Goal: Task Accomplishment & Management: Complete application form

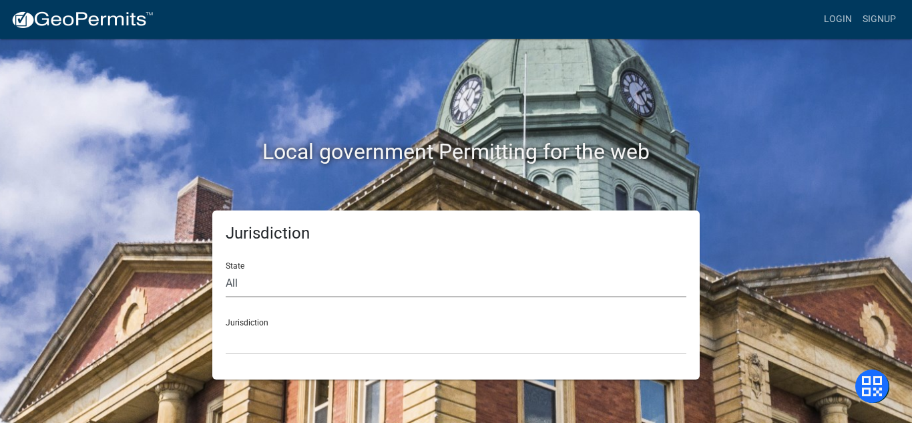
click at [234, 279] on select "All [US_STATE] [US_STATE] [US_STATE] [US_STATE] [US_STATE] [US_STATE] [US_STATE…" at bounding box center [456, 283] width 461 height 27
select select "[US_STATE]"
click at [226, 270] on select "All [US_STATE] [US_STATE] [US_STATE] [US_STATE] [US_STATE] [US_STATE] [US_STATE…" at bounding box center [456, 283] width 461 height 27
click at [240, 339] on select "[GEOGRAPHIC_DATA], [US_STATE][PERSON_NAME][GEOGRAPHIC_DATA], [US_STATE][PERSON_…" at bounding box center [456, 340] width 461 height 27
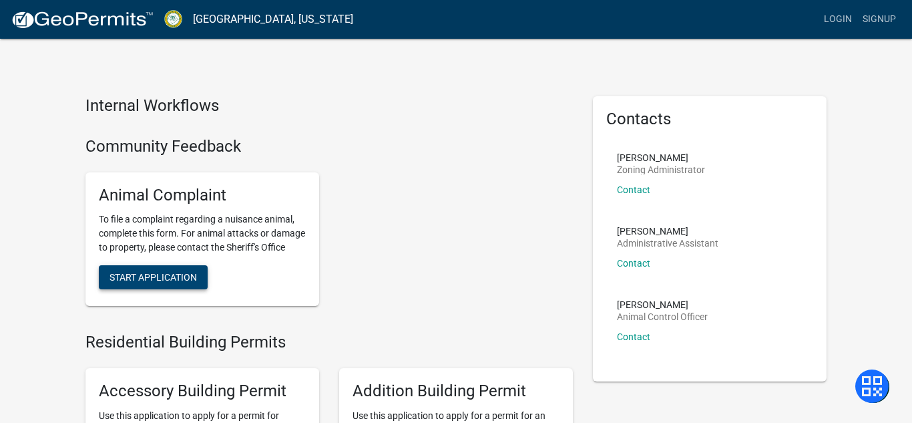
click at [179, 289] on button "Start Application" at bounding box center [153, 277] width 109 height 24
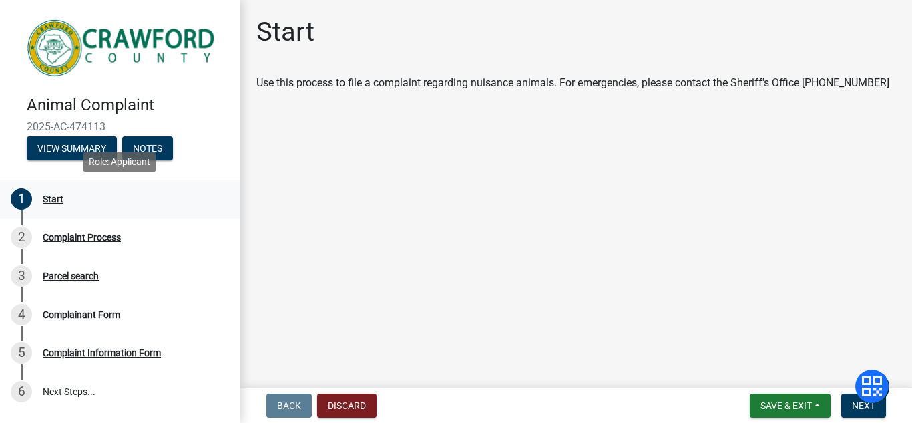
click at [57, 200] on div "Start" at bounding box center [53, 198] width 21 height 9
click at [856, 411] on button "Next" at bounding box center [864, 405] width 45 height 24
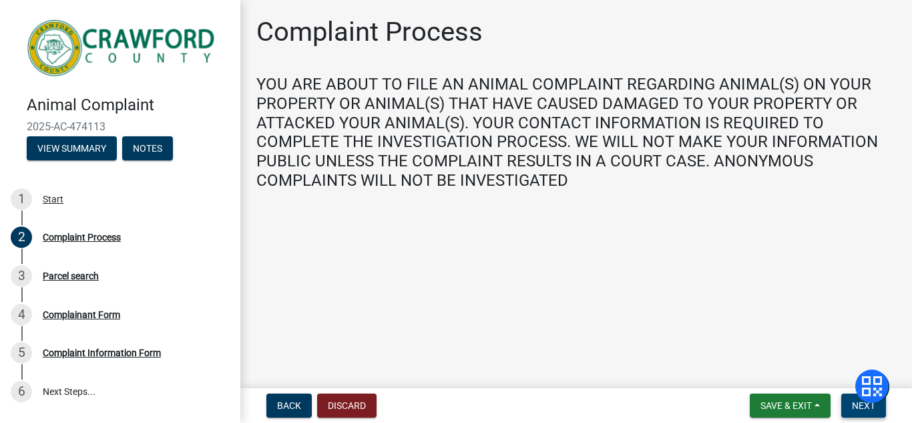
click at [848, 407] on button "Next" at bounding box center [864, 405] width 45 height 24
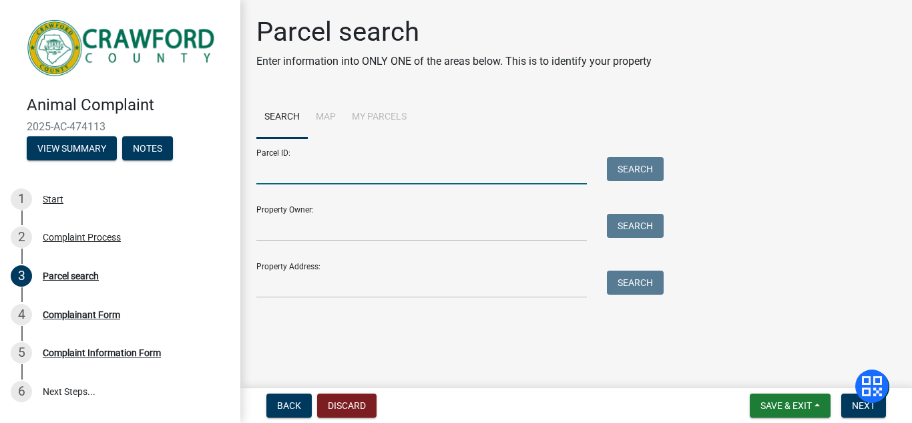
click at [413, 177] on input "Parcel ID:" at bounding box center [421, 170] width 331 height 27
click at [325, 116] on li "Map" at bounding box center [326, 117] width 36 height 43
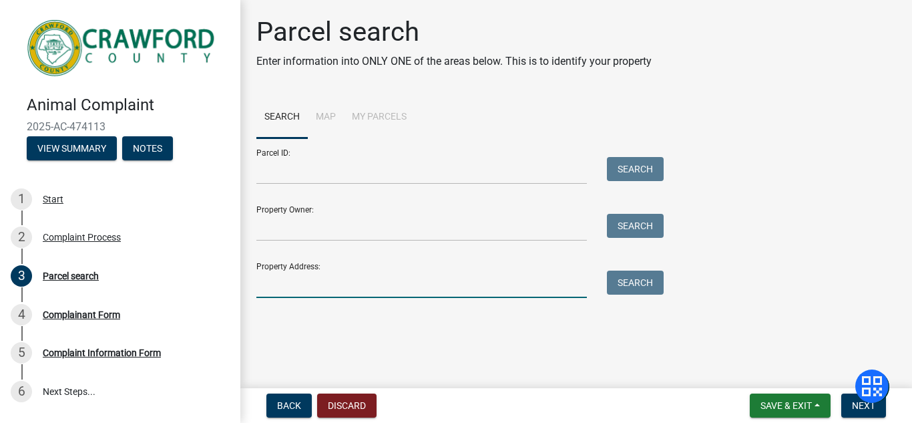
click at [274, 289] on input "Property Address:" at bounding box center [421, 284] width 331 height 27
click at [615, 283] on button "Search" at bounding box center [635, 283] width 57 height 24
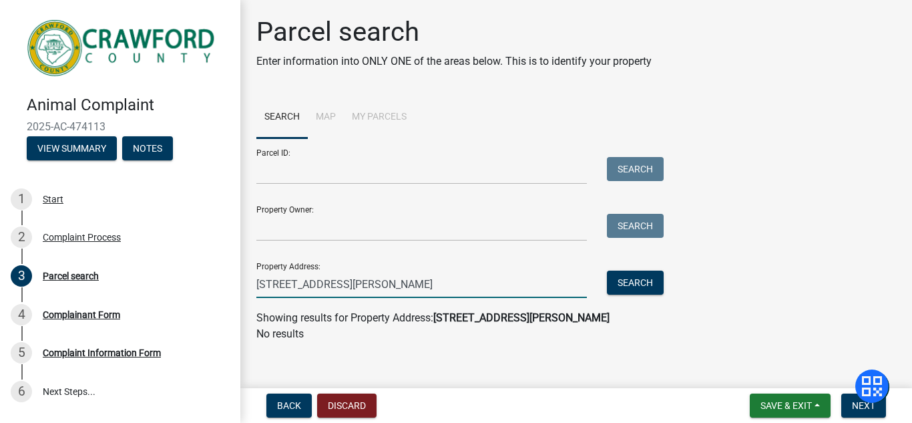
click at [401, 280] on input "[STREET_ADDRESS][PERSON_NAME]" at bounding box center [421, 284] width 331 height 27
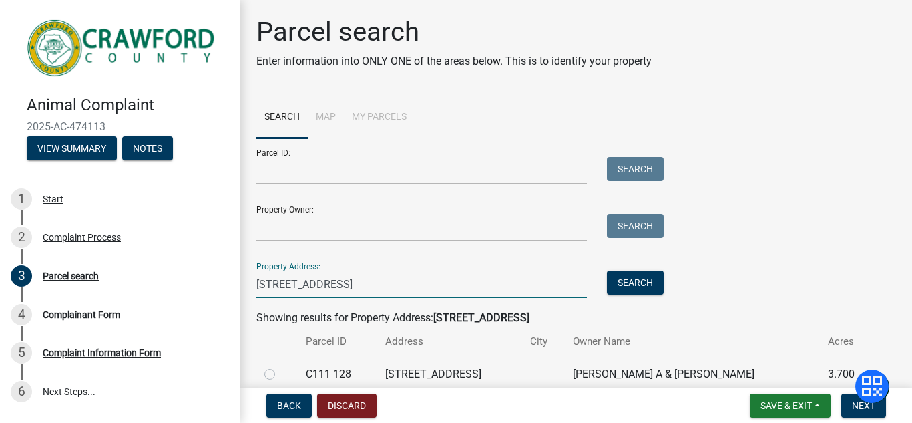
type input "[STREET_ADDRESS]"
click at [281, 366] on label at bounding box center [281, 366] width 0 height 0
click at [281, 374] on 128 "radio" at bounding box center [285, 370] width 9 height 9
radio 128 "true"
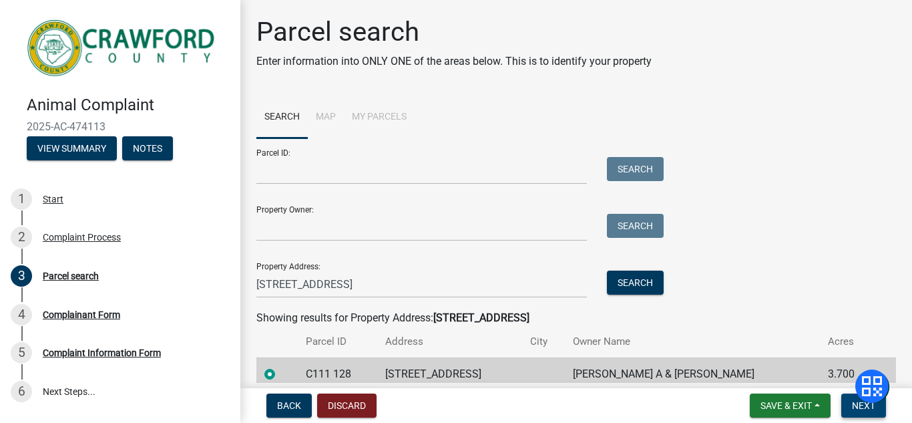
click at [854, 407] on span "Next" at bounding box center [863, 405] width 23 height 11
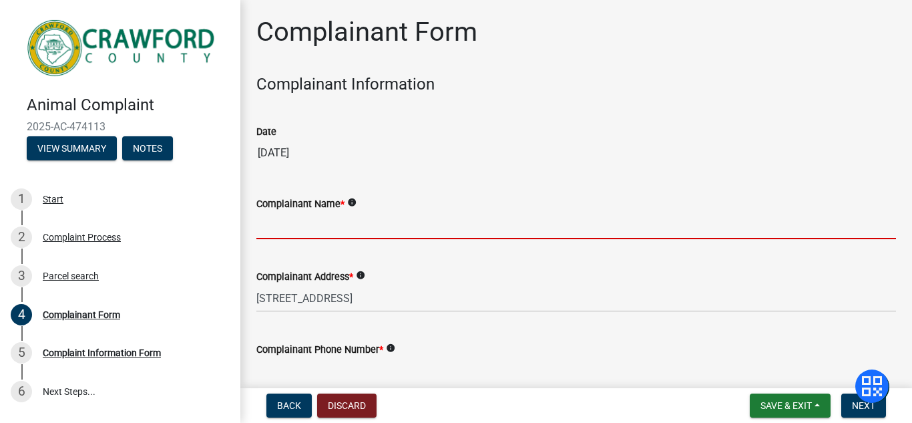
click at [289, 233] on input "Complainant Name *" at bounding box center [576, 225] width 640 height 27
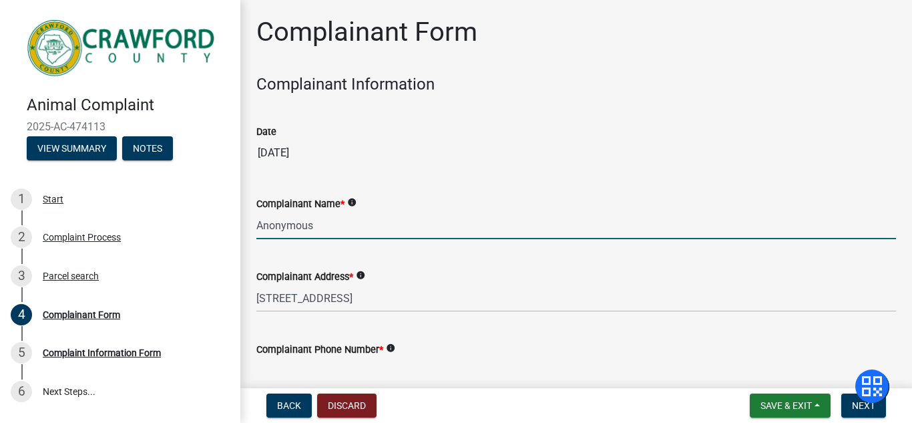
type input "Anonymous"
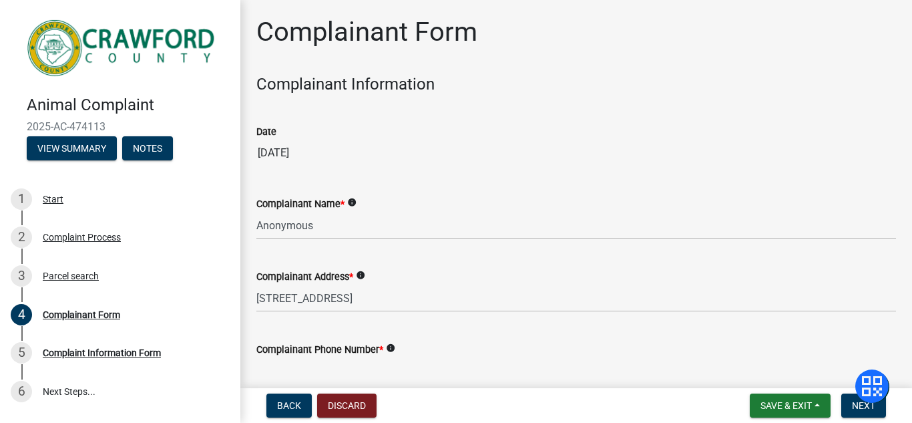
click at [911, 59] on div "Complainant Form Complainant Information Date [DATE] Complainant Name * info An…" at bounding box center [576, 286] width 672 height 540
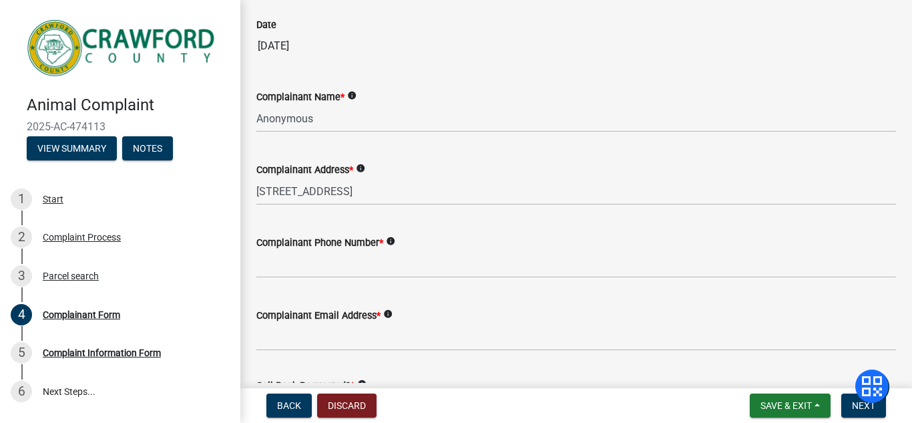
scroll to position [134, 0]
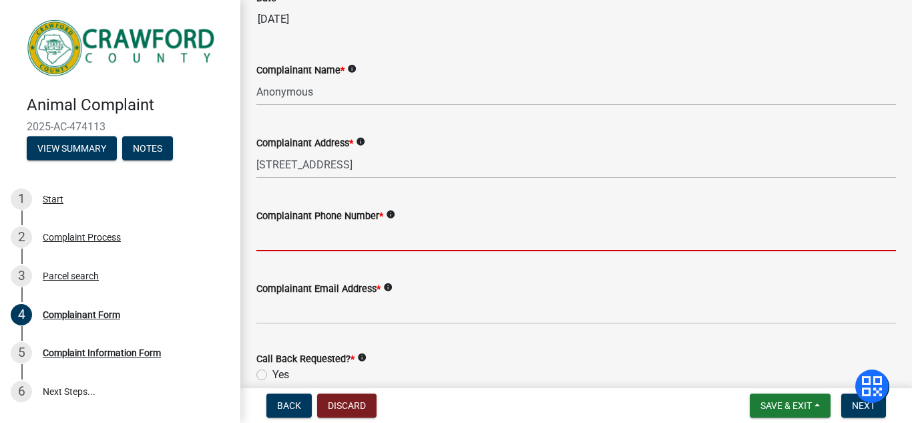
click at [303, 248] on input "Complainant Phone Number *" at bounding box center [576, 237] width 640 height 27
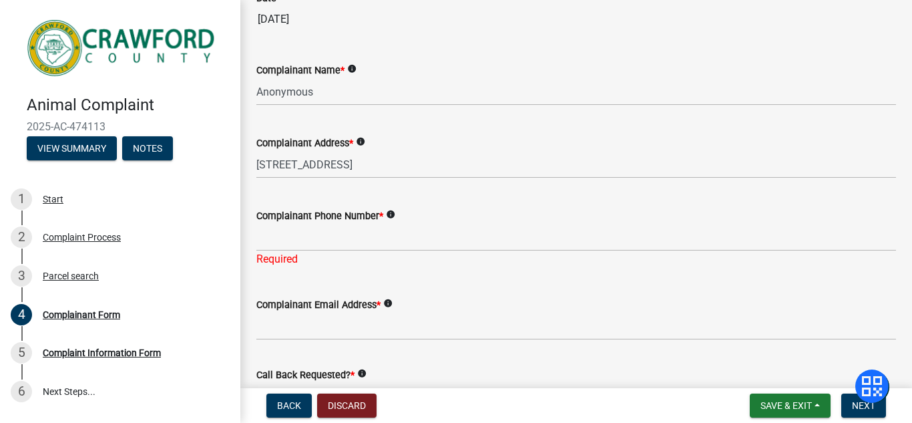
click at [826, 62] on div "Complainant Name * info" at bounding box center [576, 70] width 640 height 16
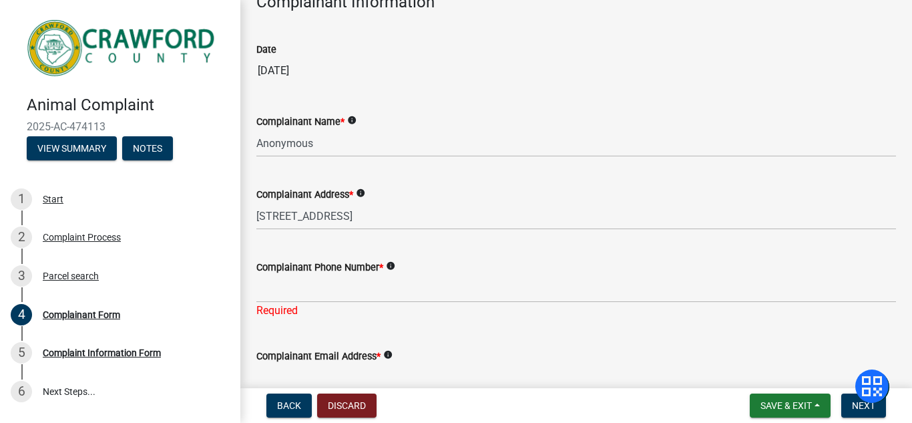
scroll to position [80, 0]
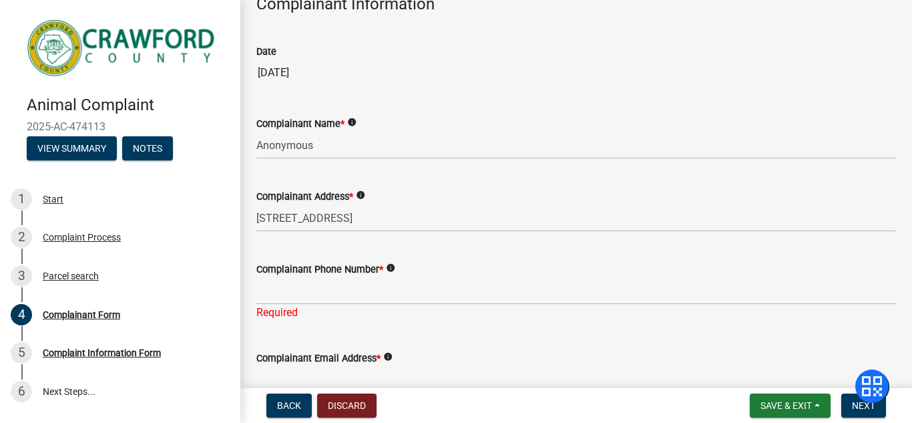
click at [363, 197] on icon "info" at bounding box center [360, 194] width 9 height 9
click at [352, 123] on icon "info" at bounding box center [351, 122] width 9 height 9
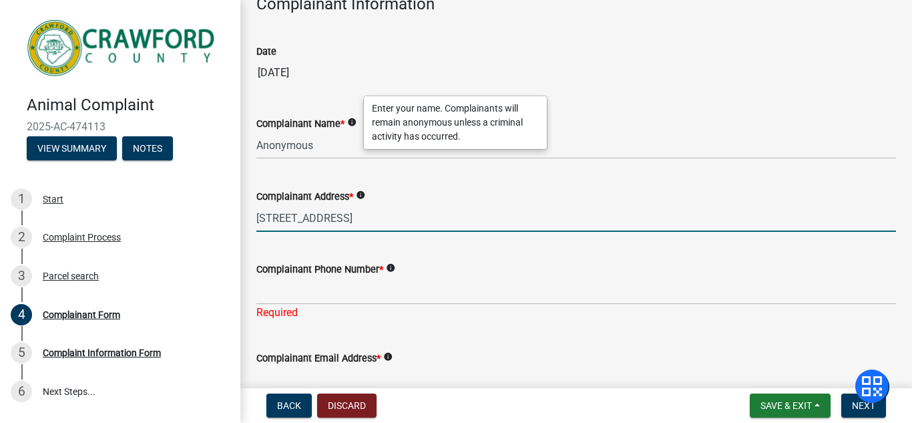
click at [351, 216] on input "[STREET_ADDRESS]" at bounding box center [576, 217] width 640 height 27
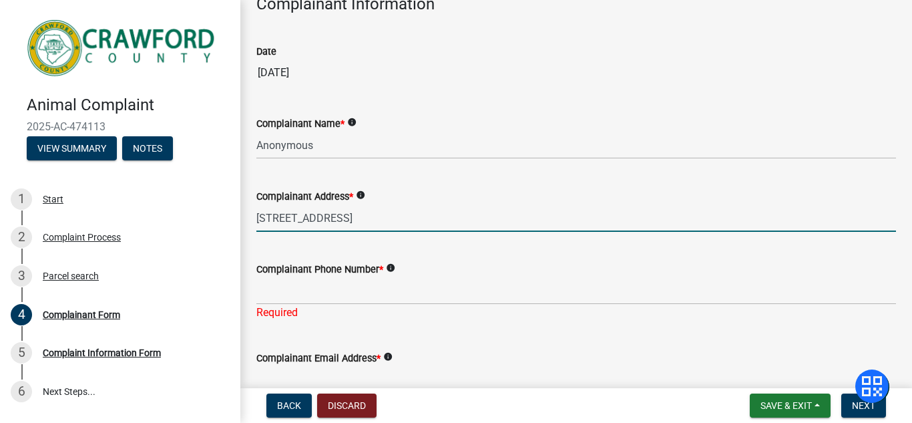
click at [362, 198] on icon "info" at bounding box center [360, 194] width 9 height 9
drag, startPoint x: 348, startPoint y: 218, endPoint x: 246, endPoint y: 220, distance: 102.2
click at [246, 220] on div "Complainant Address * info [STREET_ADDRESS]" at bounding box center [576, 201] width 660 height 62
type input "[STREET_ADDRESS]"
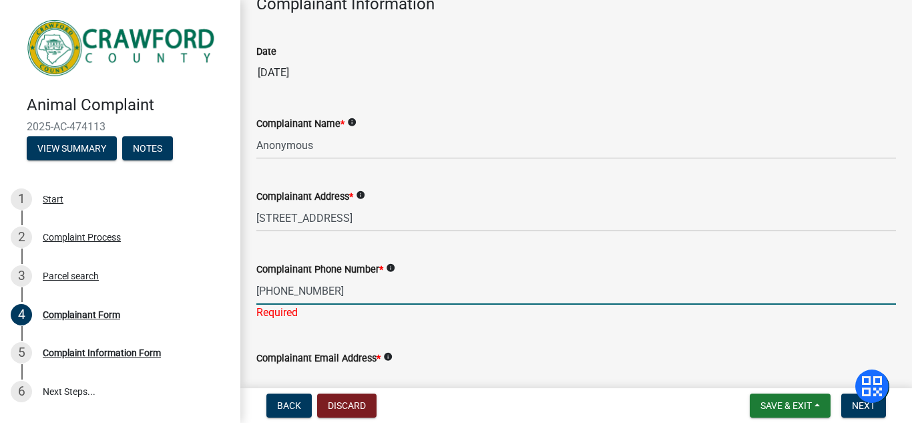
type input "[PHONE_NUMBER]"
click at [492, 350] on form "Complainant Email Address * info" at bounding box center [576, 371] width 640 height 43
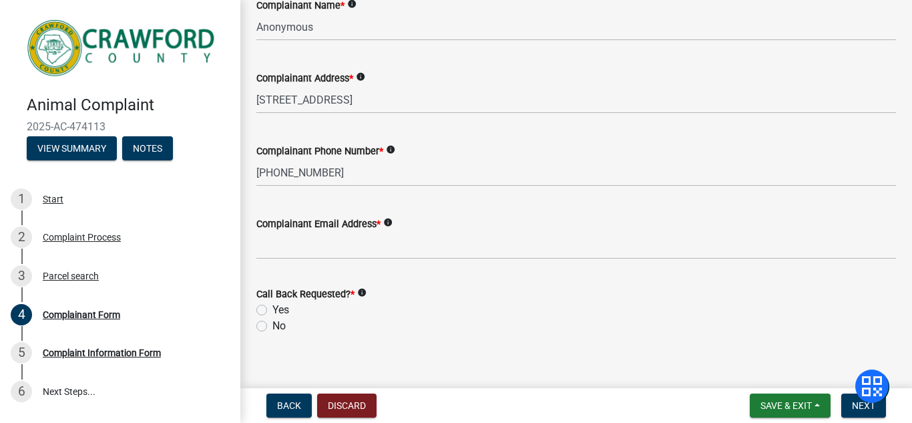
scroll to position [214, 0]
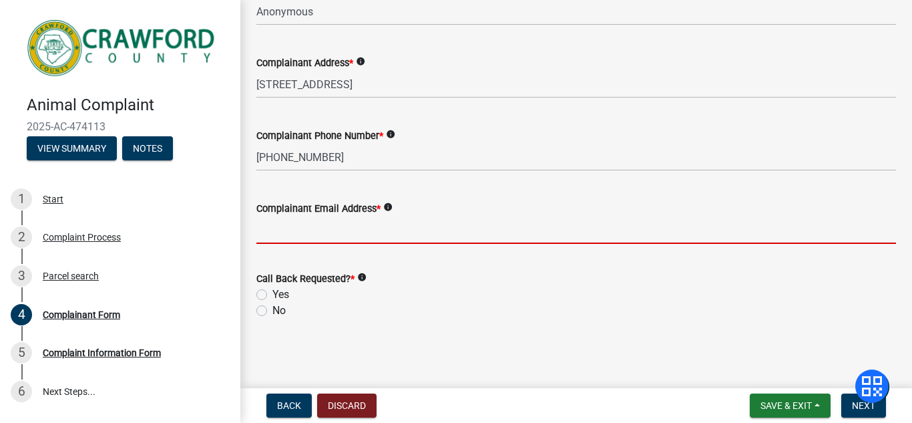
click at [326, 232] on input "Complainant Email Address *" at bounding box center [576, 229] width 640 height 27
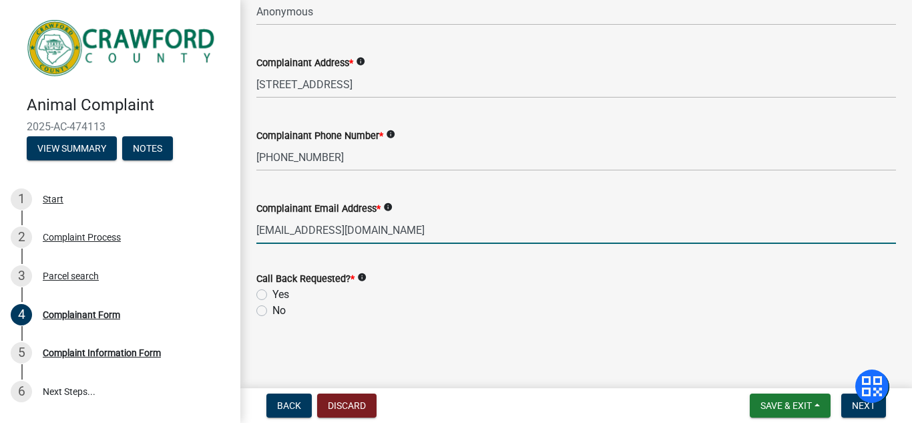
type input "[EMAIL_ADDRESS][DOMAIN_NAME]"
click at [273, 295] on label "Yes" at bounding box center [281, 295] width 17 height 16
click at [273, 295] on input "Yes" at bounding box center [277, 291] width 9 height 9
radio input "true"
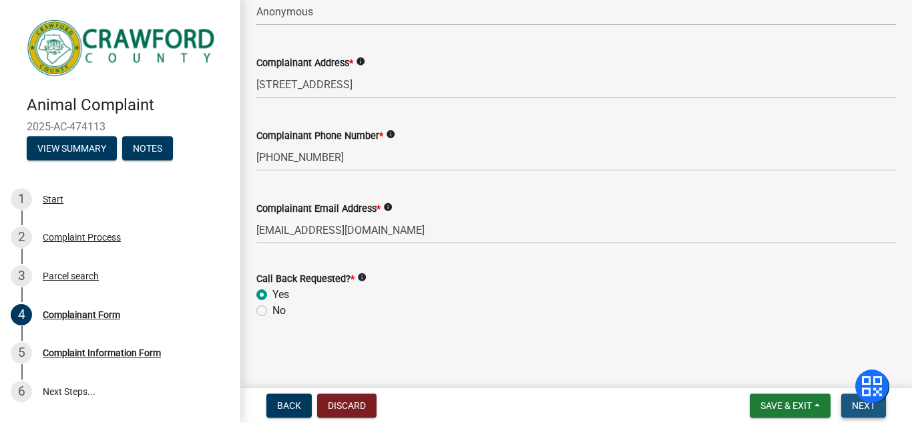
click at [850, 409] on button "Next" at bounding box center [864, 405] width 45 height 24
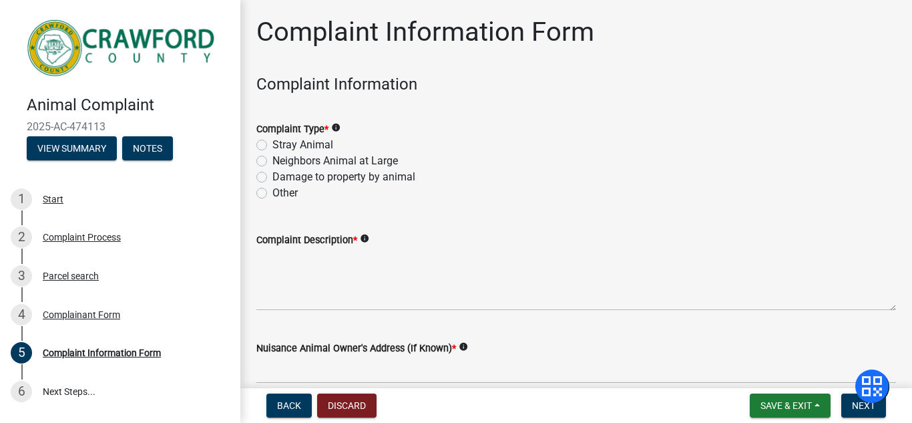
click at [273, 162] on label "Neighbors Animal at Large" at bounding box center [336, 161] width 126 height 16
click at [273, 162] on input "Neighbors Animal at Large" at bounding box center [277, 157] width 9 height 9
radio input "true"
click at [273, 192] on label "Other" at bounding box center [285, 193] width 25 height 16
click at [273, 192] on input "Other" at bounding box center [277, 189] width 9 height 9
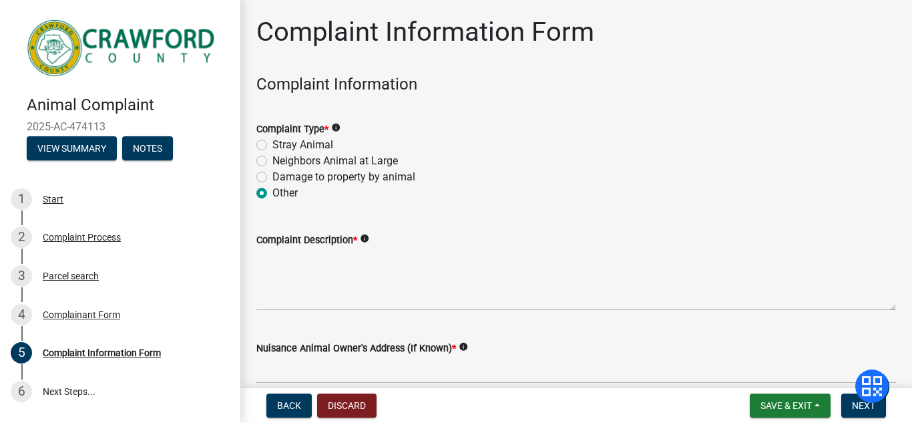
radio input "true"
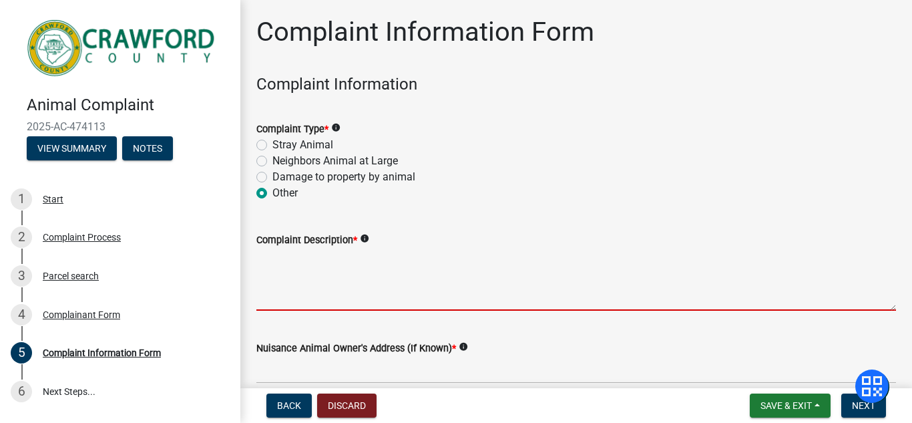
click at [272, 297] on textarea "Complaint Description *" at bounding box center [576, 279] width 640 height 63
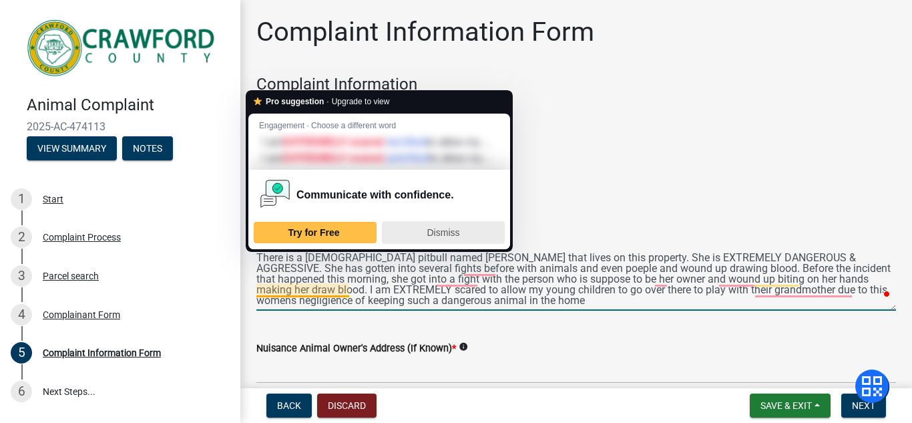
click at [456, 238] on span "Dismiss" at bounding box center [443, 232] width 33 height 11
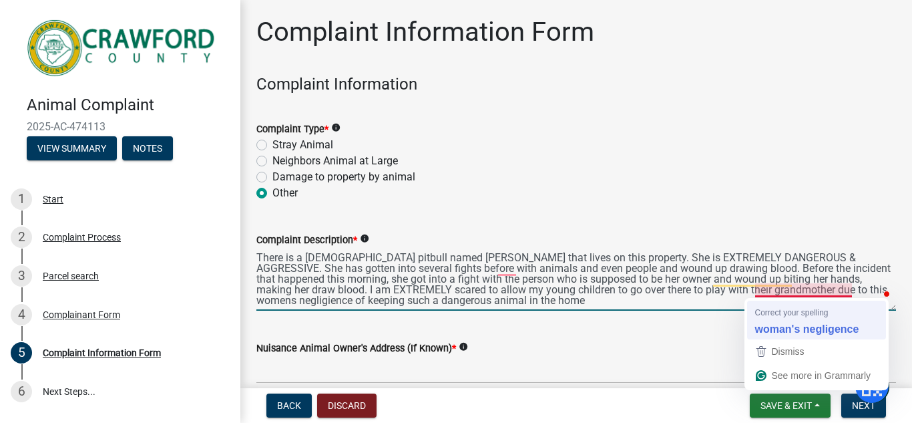
type textarea "There is a [DEMOGRAPHIC_DATA] pitbull named [PERSON_NAME] that lives on this pr…"
